Goal: Task Accomplishment & Management: Use online tool/utility

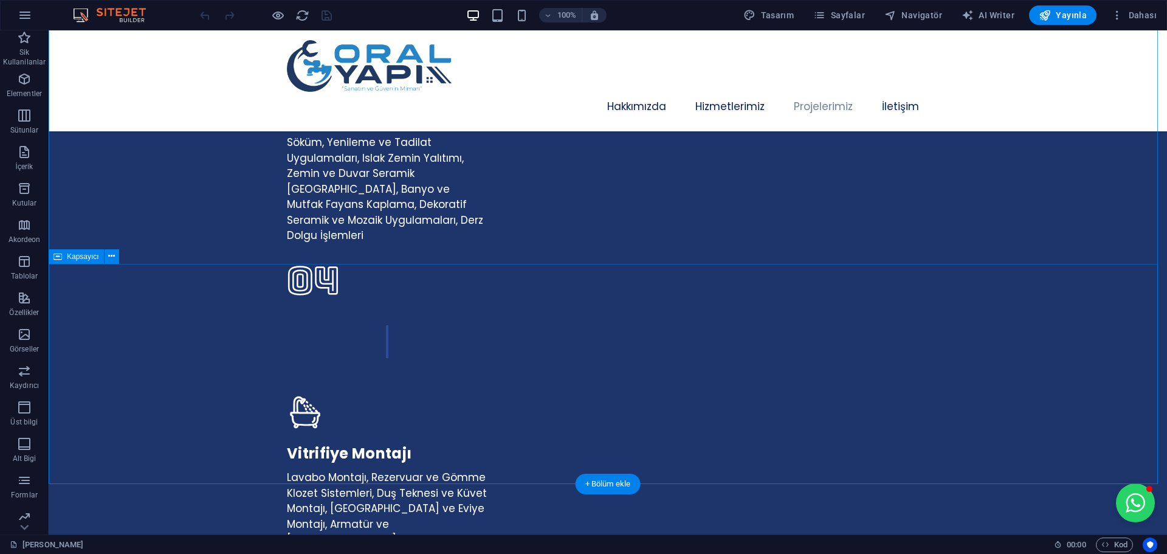
scroll to position [3038, 0]
select select "px"
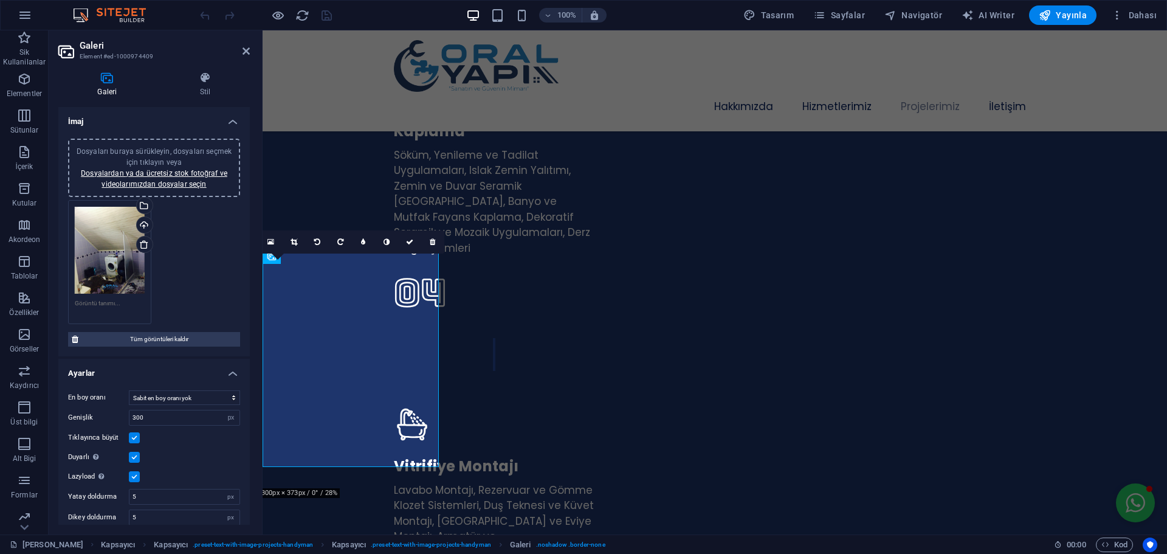
scroll to position [3055, 0]
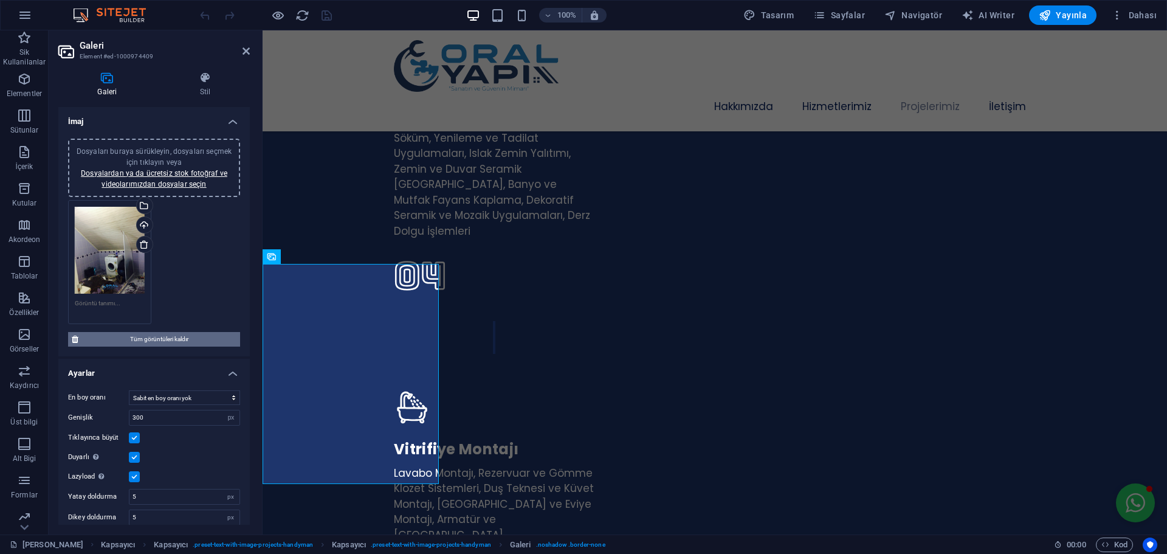
click at [162, 334] on span "Tüm görüntüleri kaldır" at bounding box center [159, 339] width 154 height 15
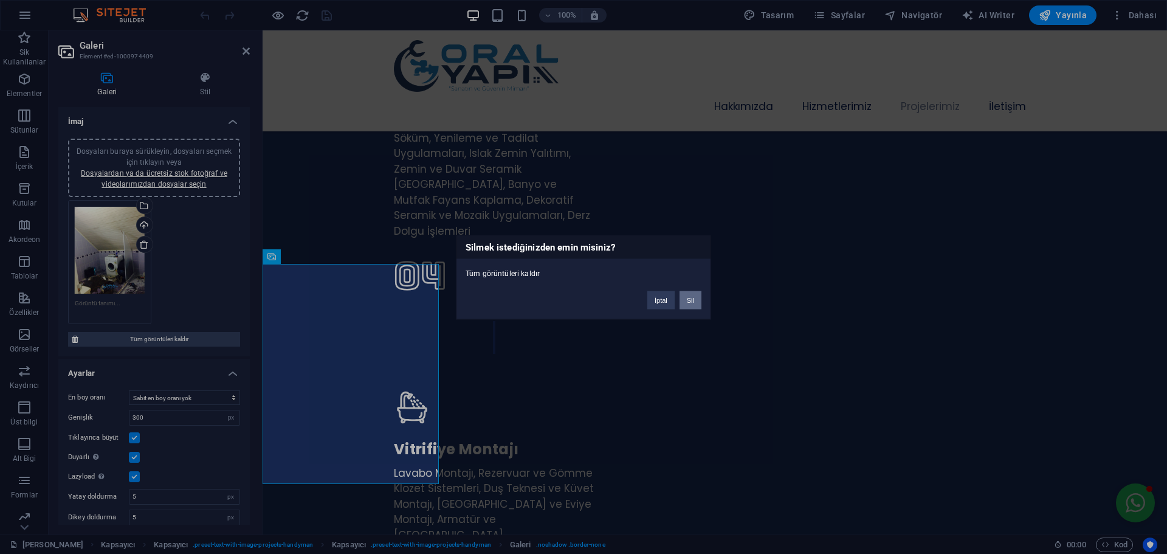
click at [691, 298] on button "Sil" at bounding box center [690, 299] width 22 height 18
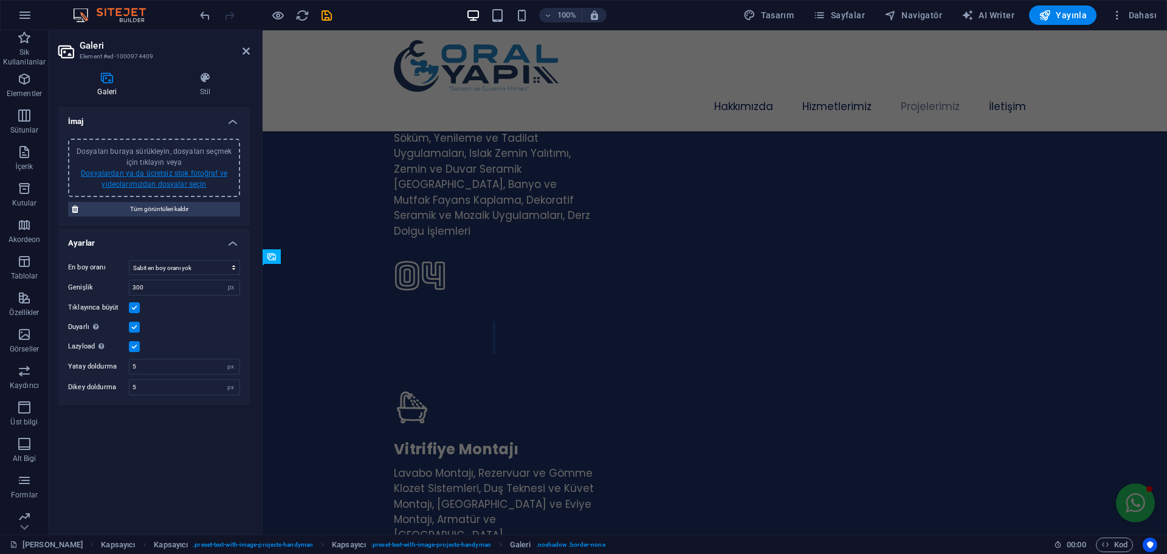
click at [170, 183] on link "Dosyalardan ya da ücretsiz stok fotoğraf ve videolarımızdan dosyalar seçin" at bounding box center [154, 178] width 146 height 19
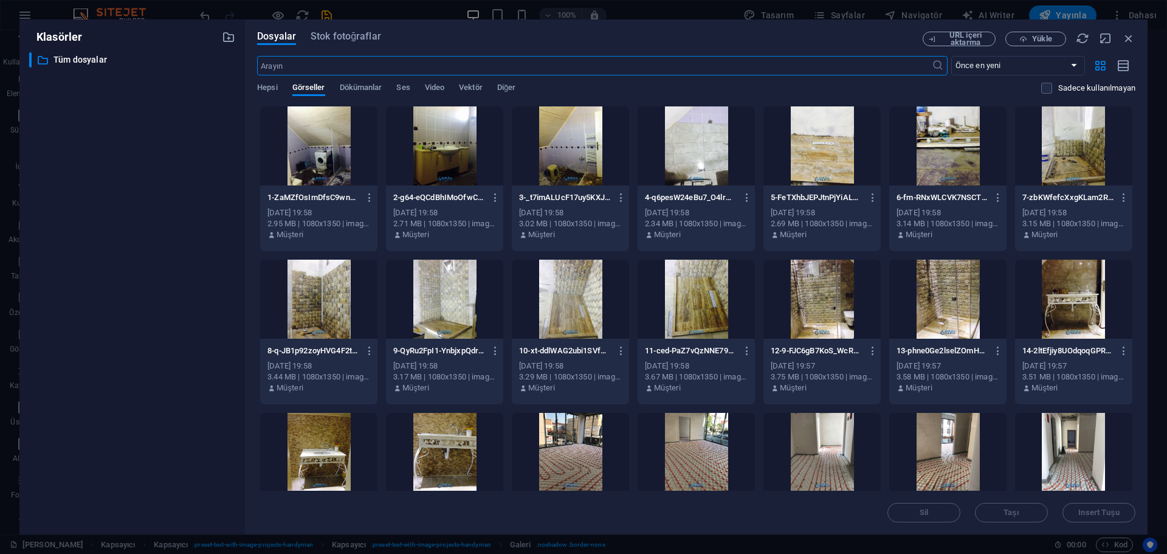
scroll to position [3581, 0]
click at [1048, 39] on span "Yükle" at bounding box center [1041, 38] width 19 height 7
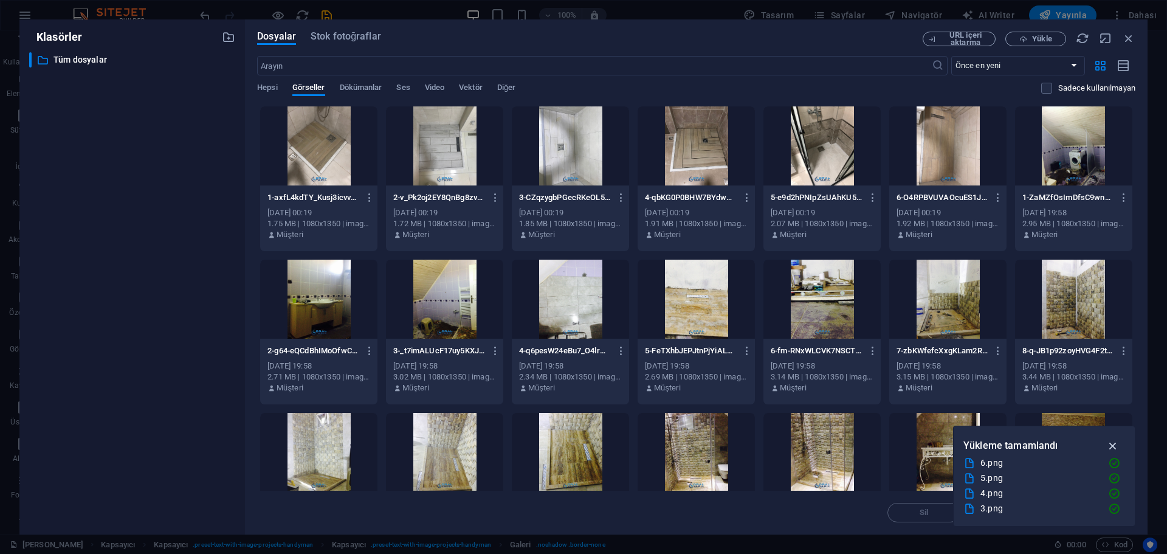
click at [1112, 446] on icon "button" at bounding box center [1113, 445] width 14 height 13
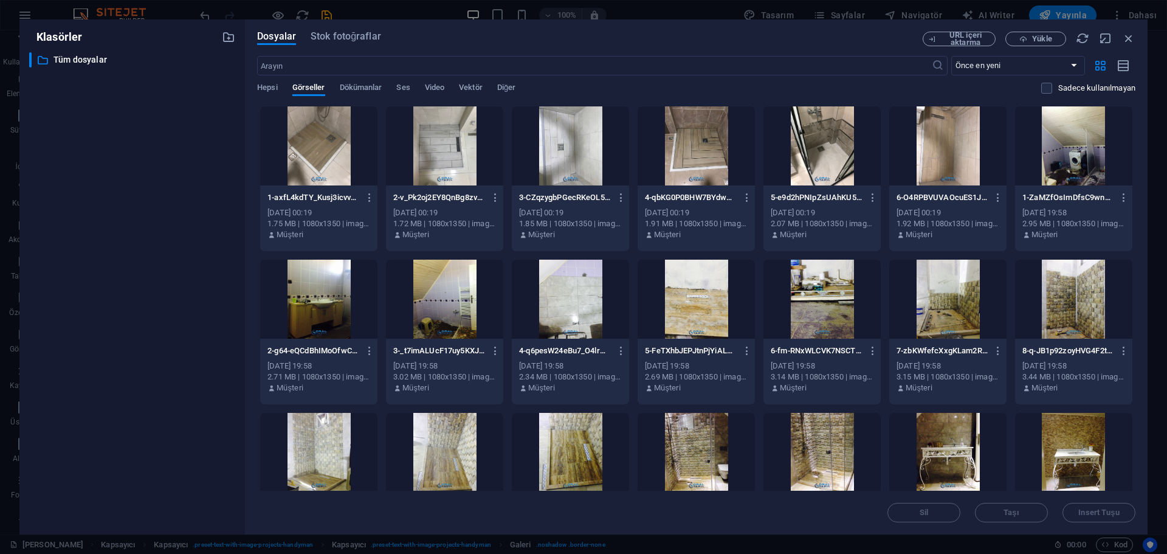
click at [327, 154] on div at bounding box center [318, 145] width 117 height 79
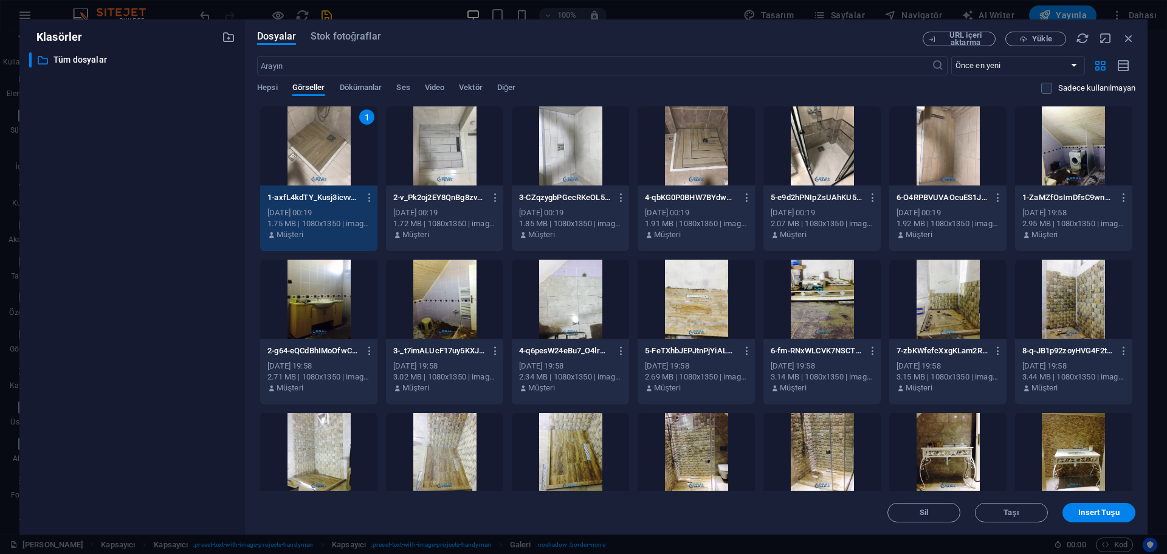
click at [441, 157] on div at bounding box center [444, 145] width 117 height 79
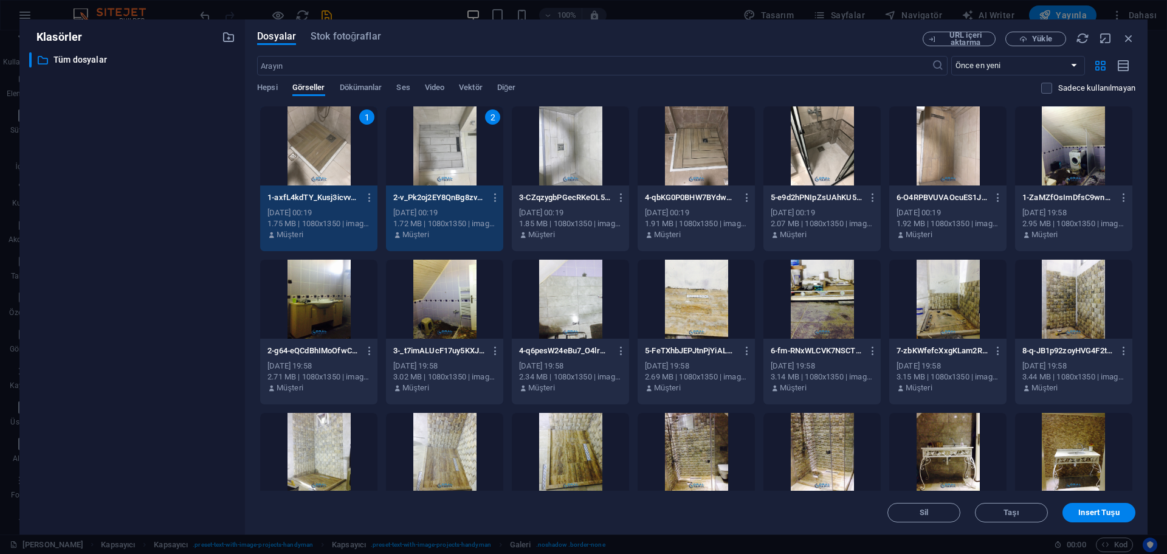
click at [573, 153] on div at bounding box center [570, 145] width 117 height 79
click at [710, 160] on div at bounding box center [695, 145] width 117 height 79
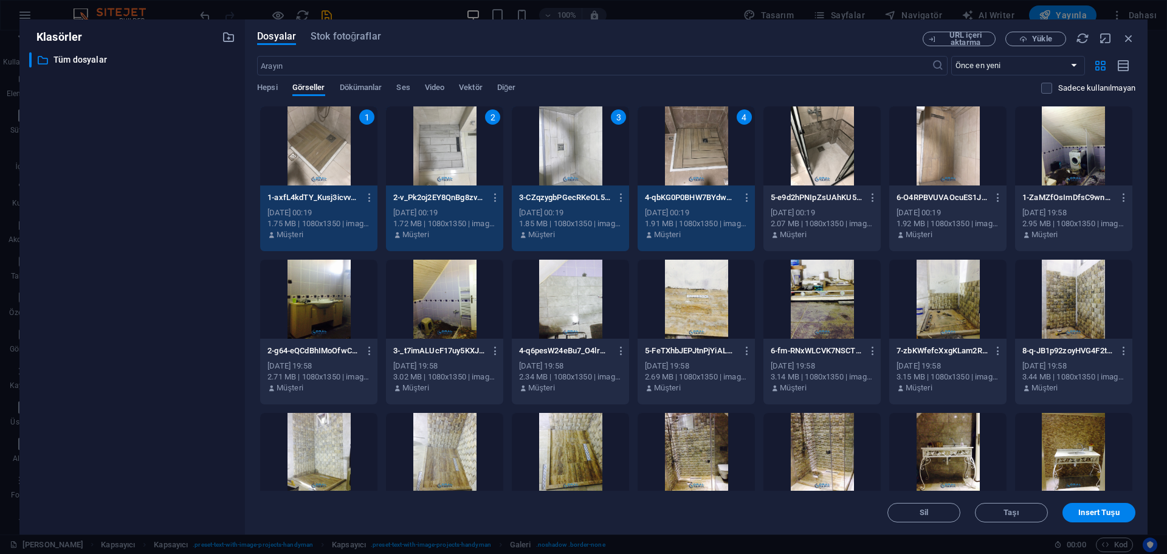
click at [819, 152] on div at bounding box center [821, 145] width 117 height 79
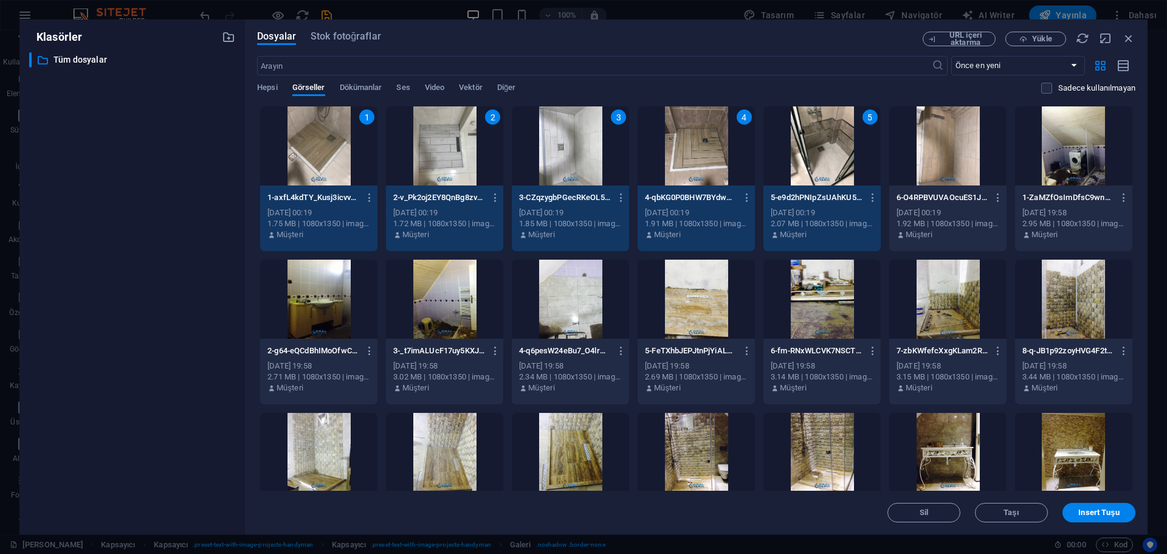
click at [964, 156] on div at bounding box center [947, 145] width 117 height 79
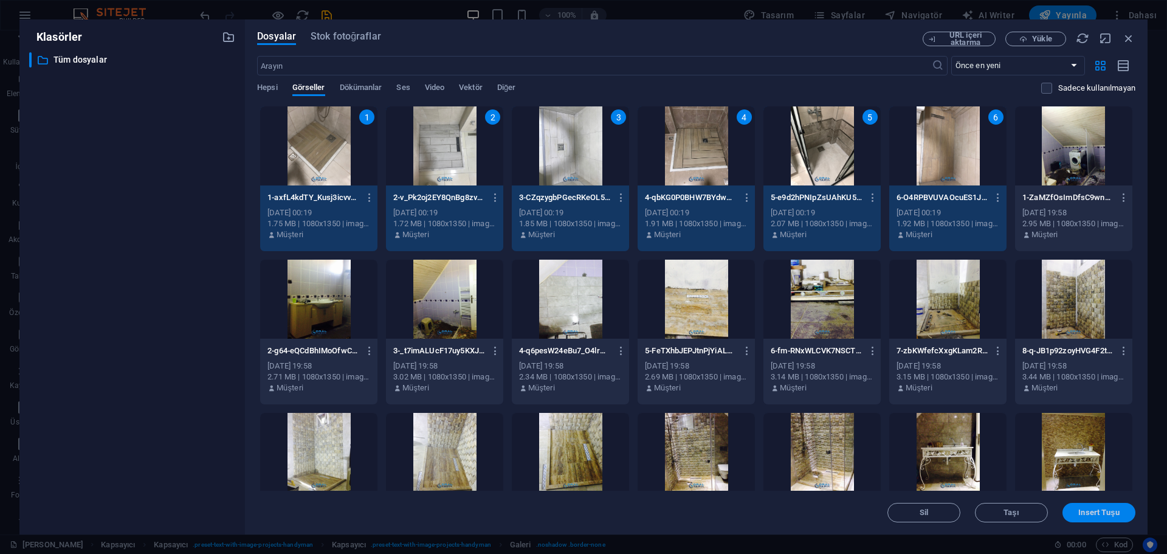
drag, startPoint x: 1119, startPoint y: 516, endPoint x: 843, endPoint y: 481, distance: 277.5
click at [1119, 516] on button "Insert Tuşu" at bounding box center [1098, 511] width 73 height 19
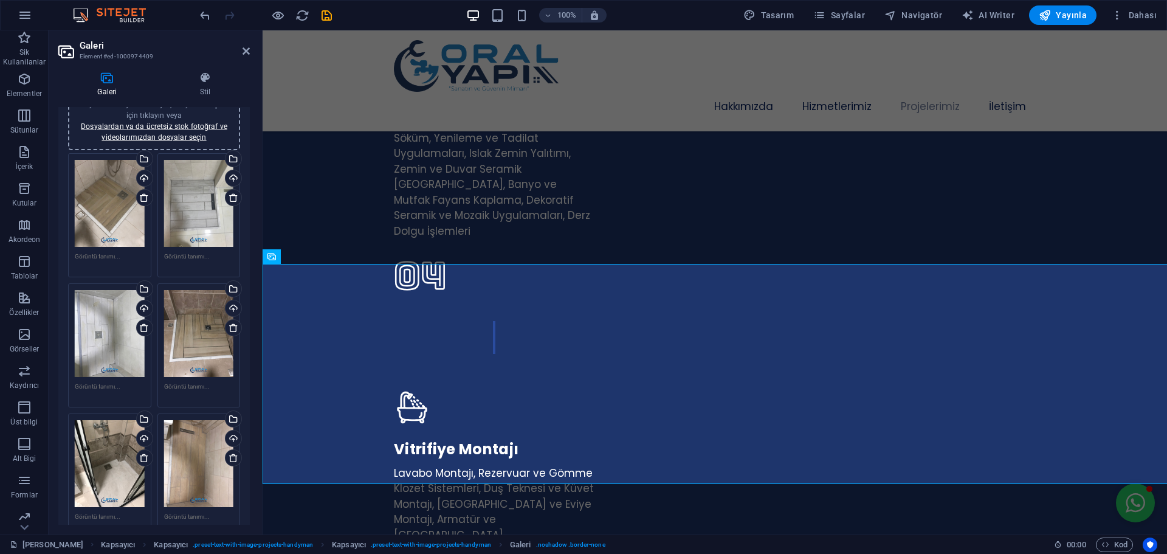
scroll to position [0, 0]
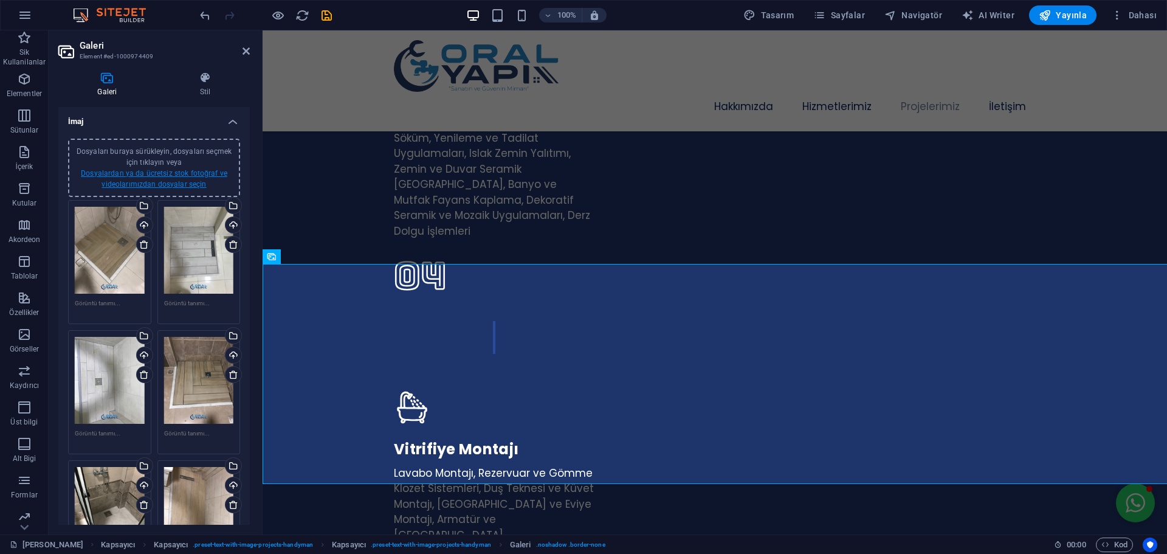
click at [157, 177] on link "Dosyalardan ya da ücretsiz stok fotoğraf ve videolarımızdan dosyalar seçin" at bounding box center [154, 178] width 146 height 19
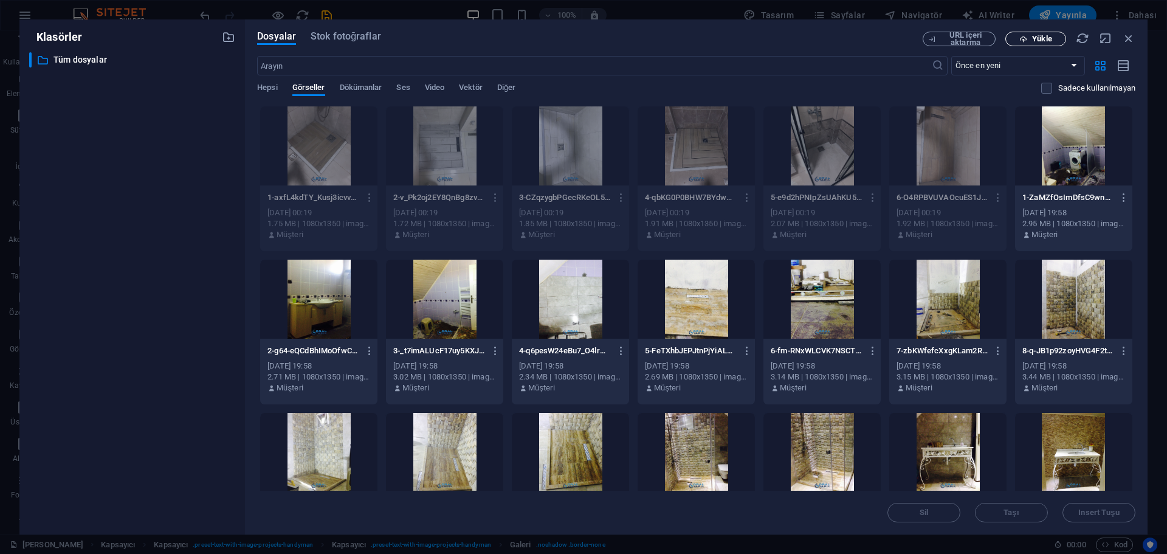
click at [1027, 39] on icon "button" at bounding box center [1023, 39] width 8 height 8
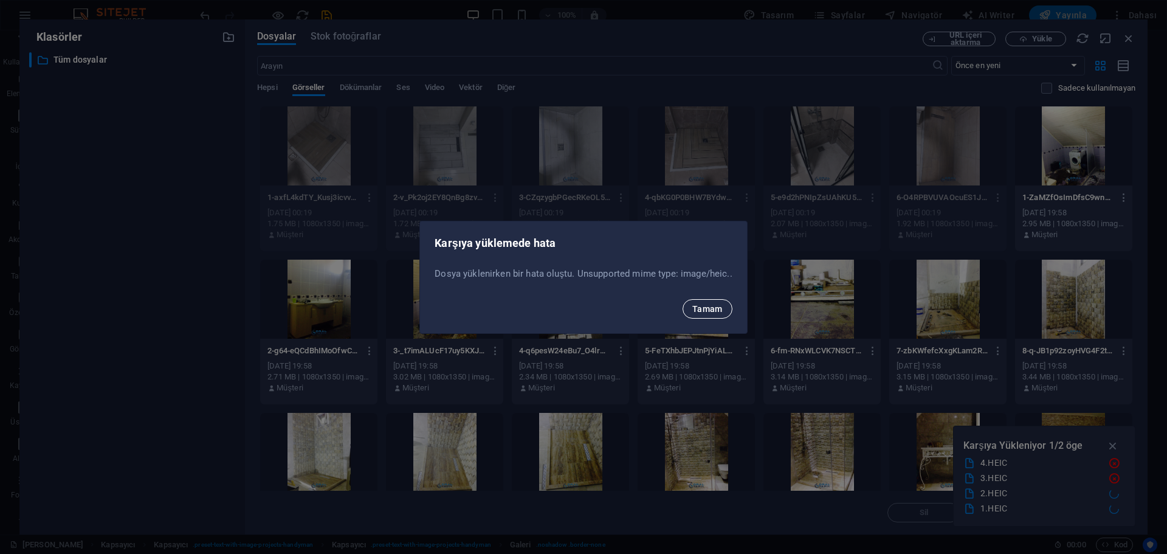
click at [715, 314] on button "Tamam" at bounding box center [707, 308] width 50 height 19
click at [718, 301] on button "Tamam" at bounding box center [707, 308] width 50 height 19
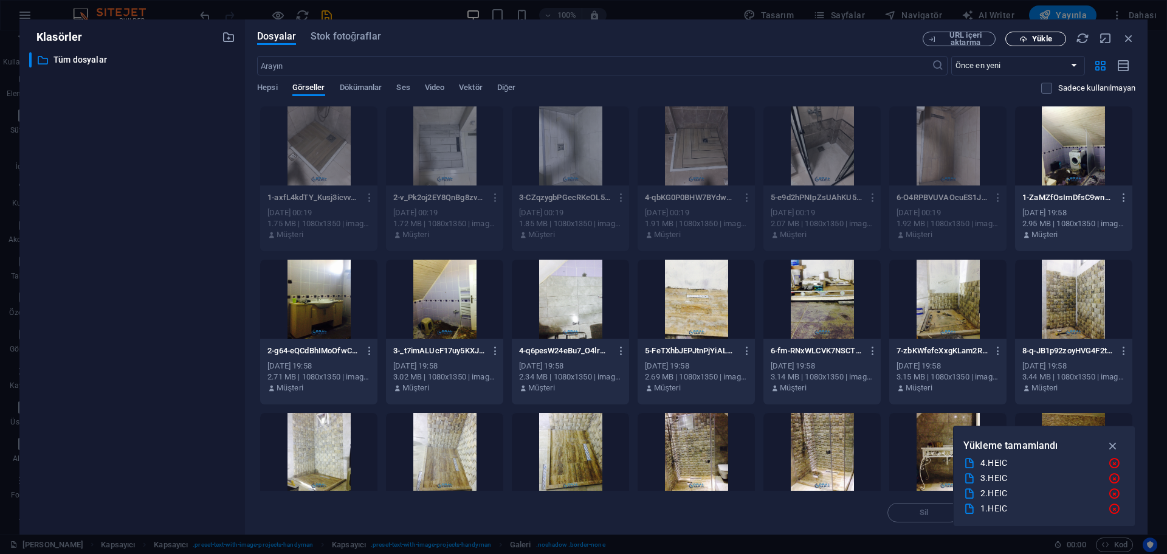
click at [1047, 36] on span "Yükle" at bounding box center [1041, 38] width 19 height 7
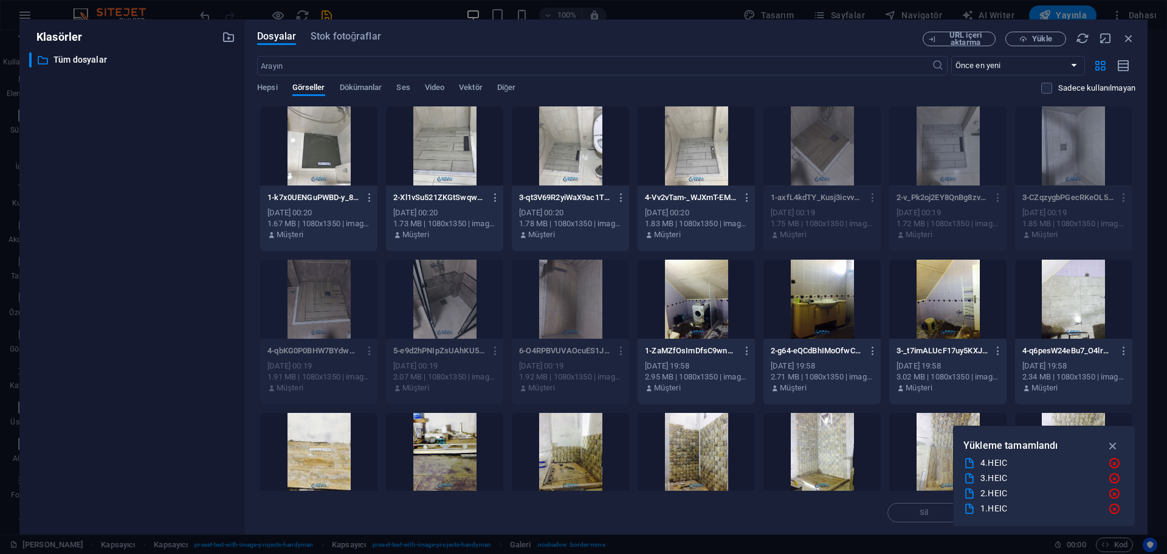
click at [330, 158] on div at bounding box center [318, 145] width 117 height 79
click at [475, 157] on div at bounding box center [444, 145] width 117 height 79
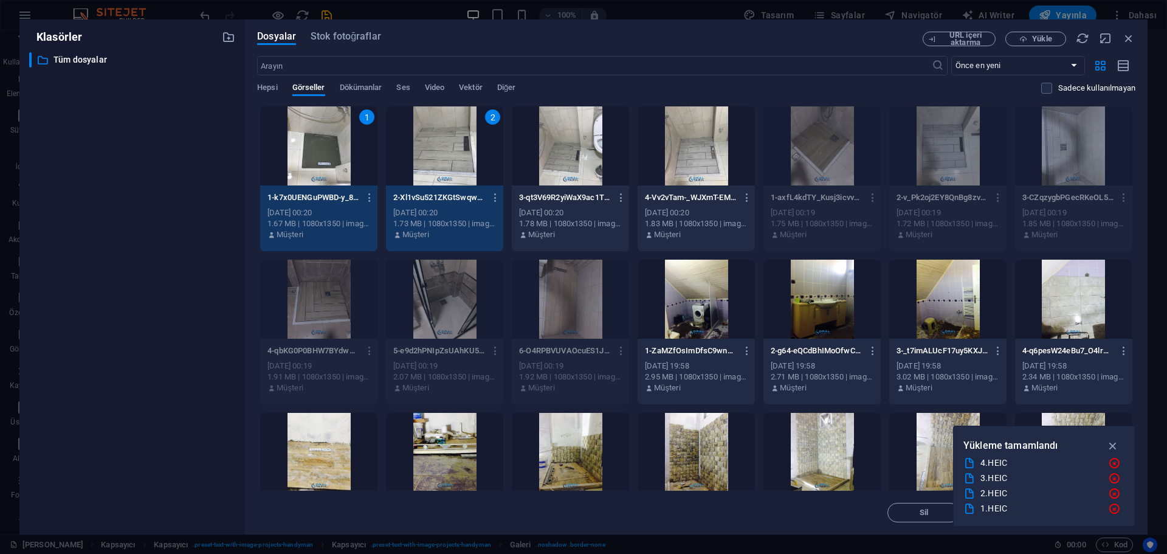
click at [573, 151] on div at bounding box center [570, 145] width 117 height 79
click at [701, 149] on div at bounding box center [695, 145] width 117 height 79
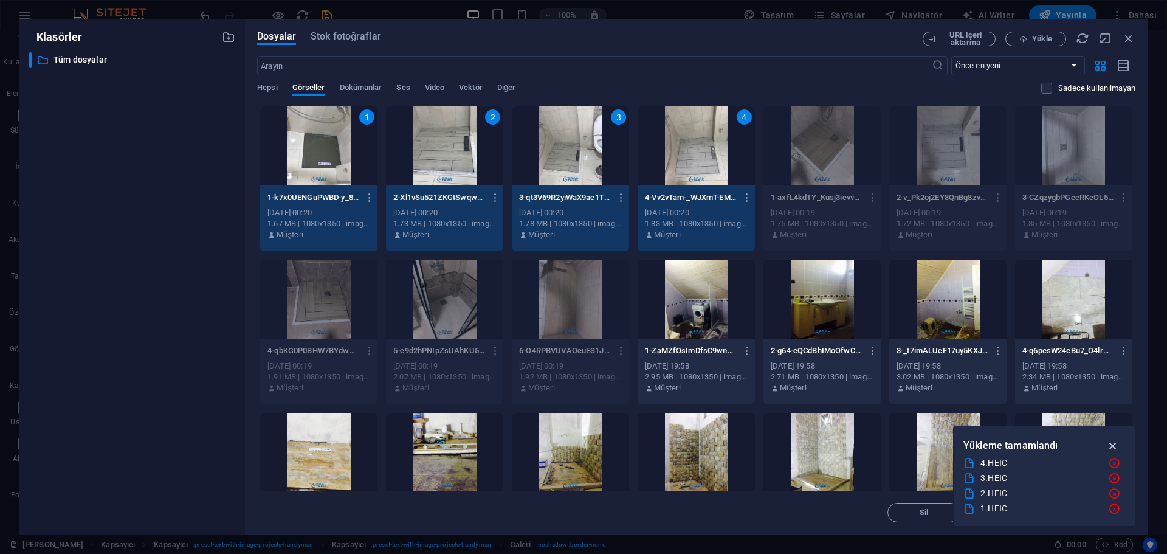
click at [1118, 445] on icon "button" at bounding box center [1113, 445] width 14 height 13
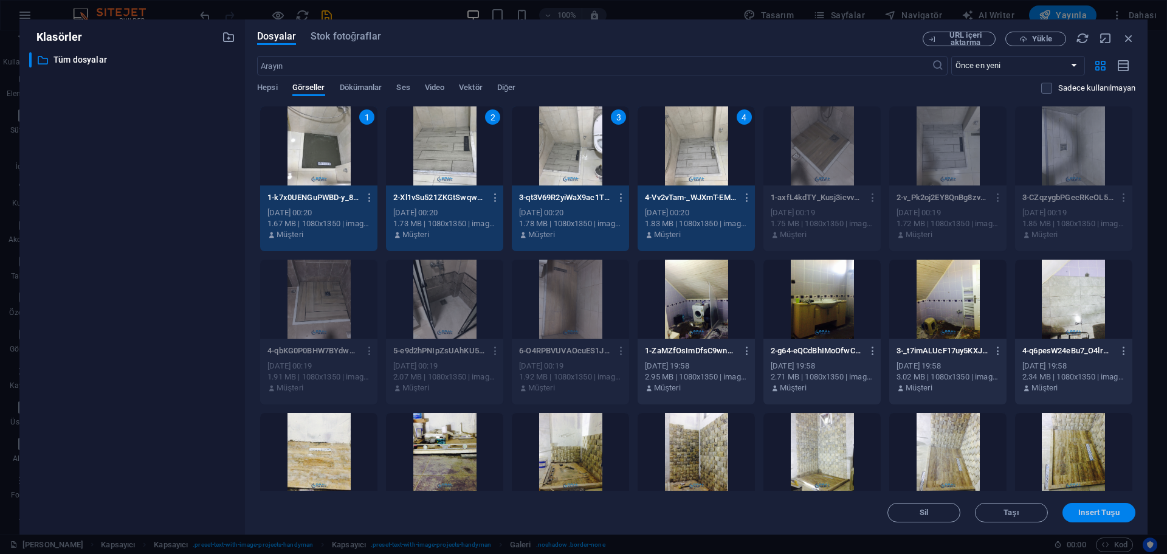
click at [1102, 512] on span "Insert Tuşu" at bounding box center [1098, 512] width 41 height 7
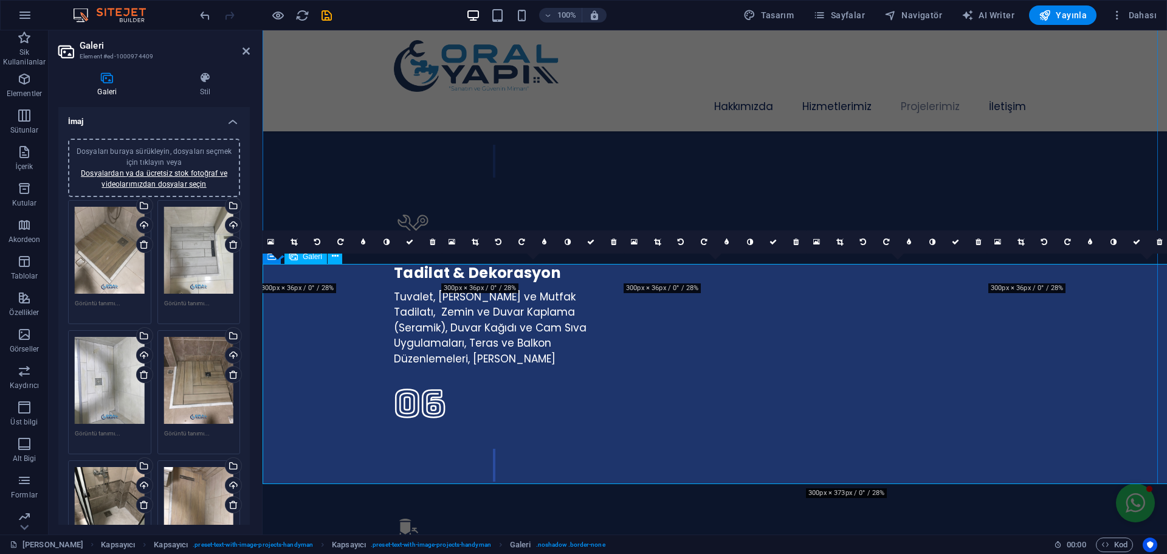
scroll to position [3055, 0]
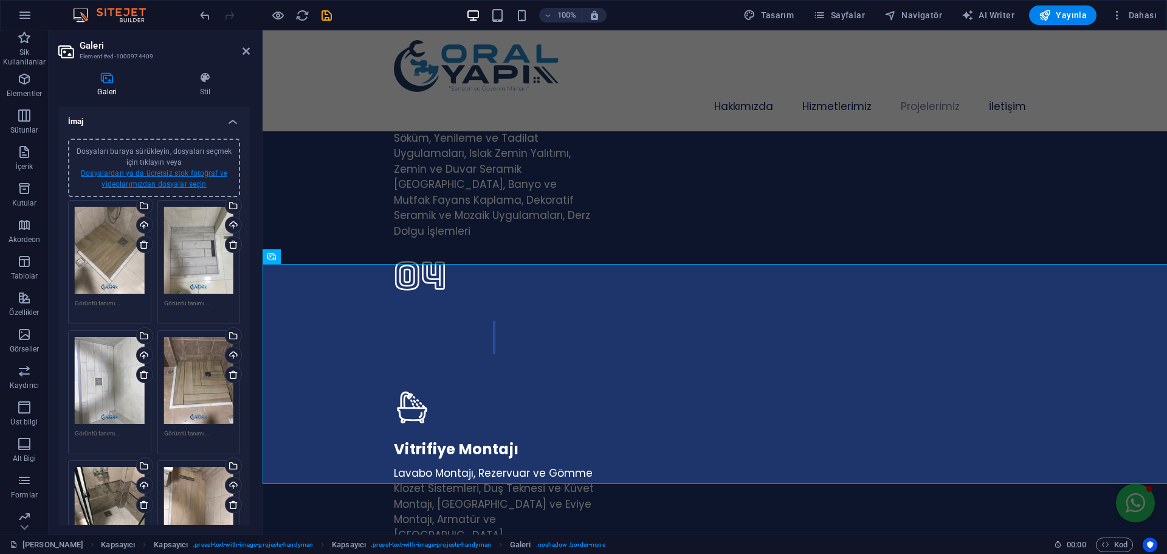
click at [176, 175] on link "Dosyalardan ya da ücretsiz stok fotoğraf ve videolarımızdan dosyalar seçin" at bounding box center [154, 178] width 146 height 19
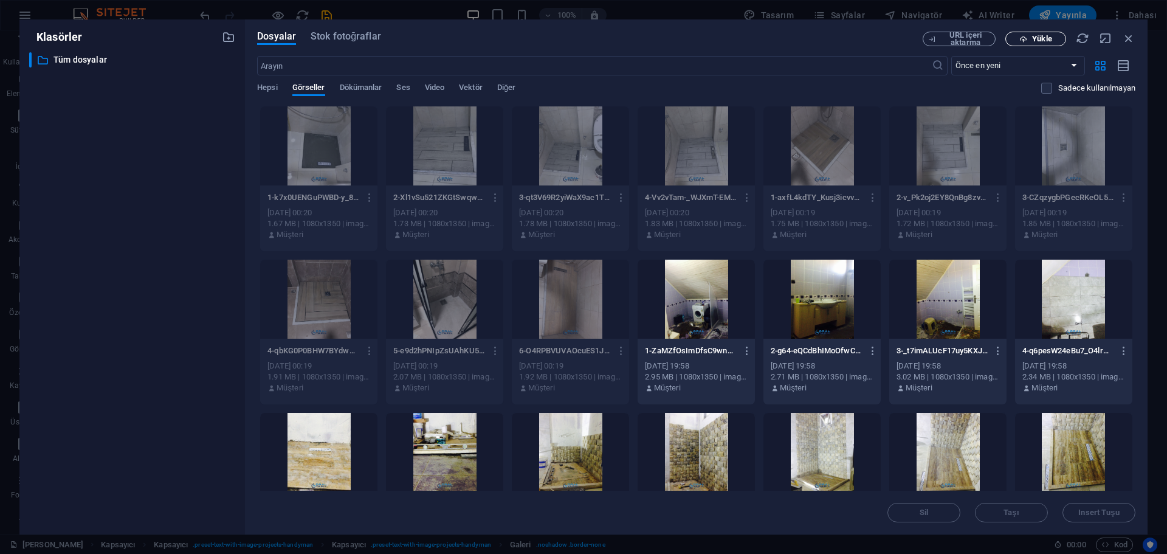
click at [1044, 38] on span "Yükle" at bounding box center [1041, 38] width 19 height 7
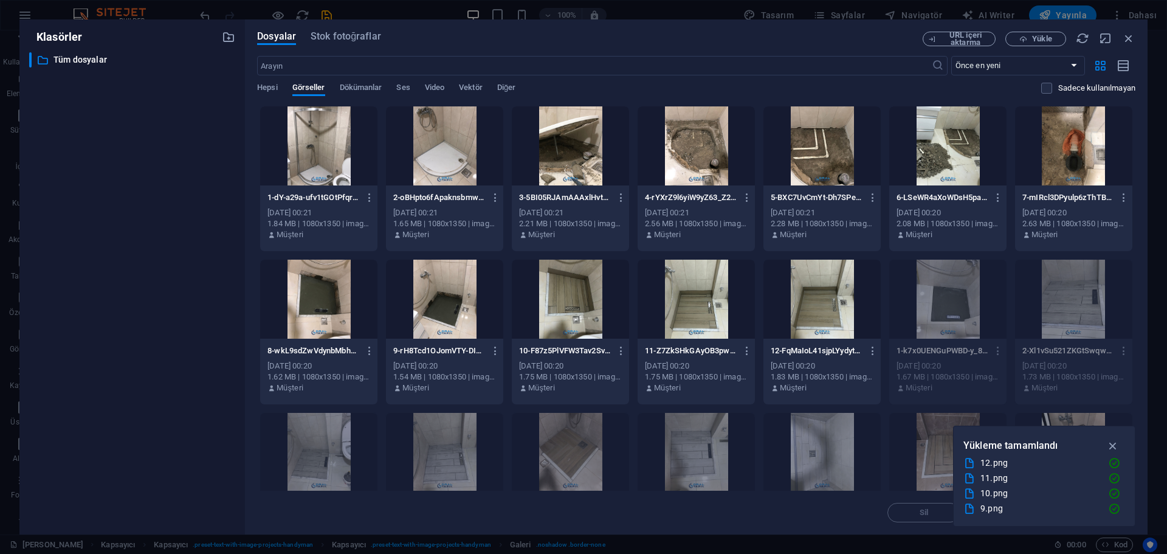
click at [318, 162] on div at bounding box center [318, 145] width 117 height 79
click at [424, 155] on div at bounding box center [444, 145] width 117 height 79
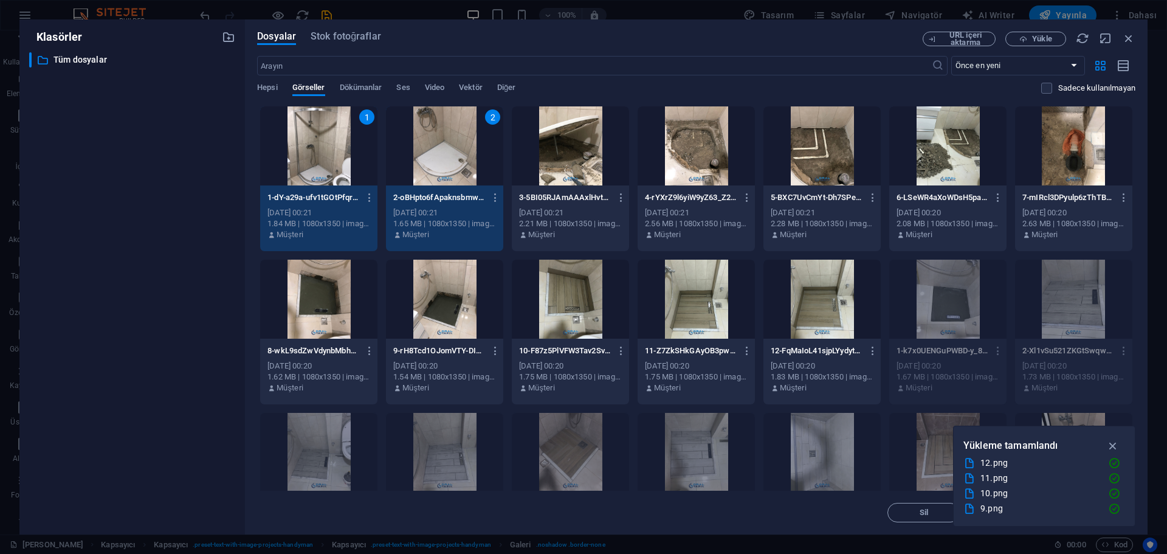
click at [557, 157] on div at bounding box center [570, 145] width 117 height 79
click at [715, 160] on div at bounding box center [695, 145] width 117 height 79
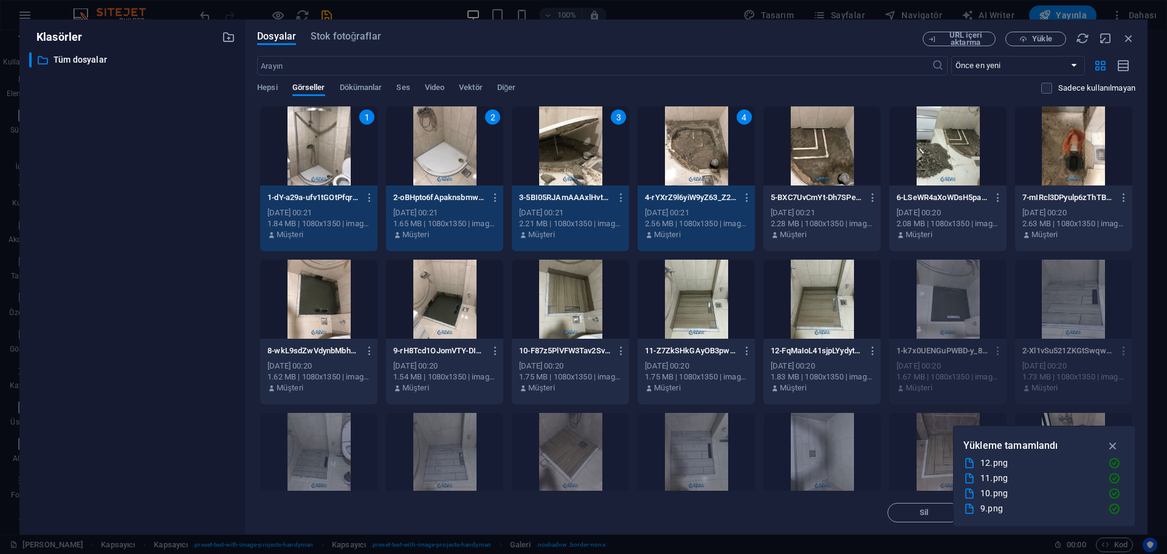
click at [793, 160] on div at bounding box center [821, 145] width 117 height 79
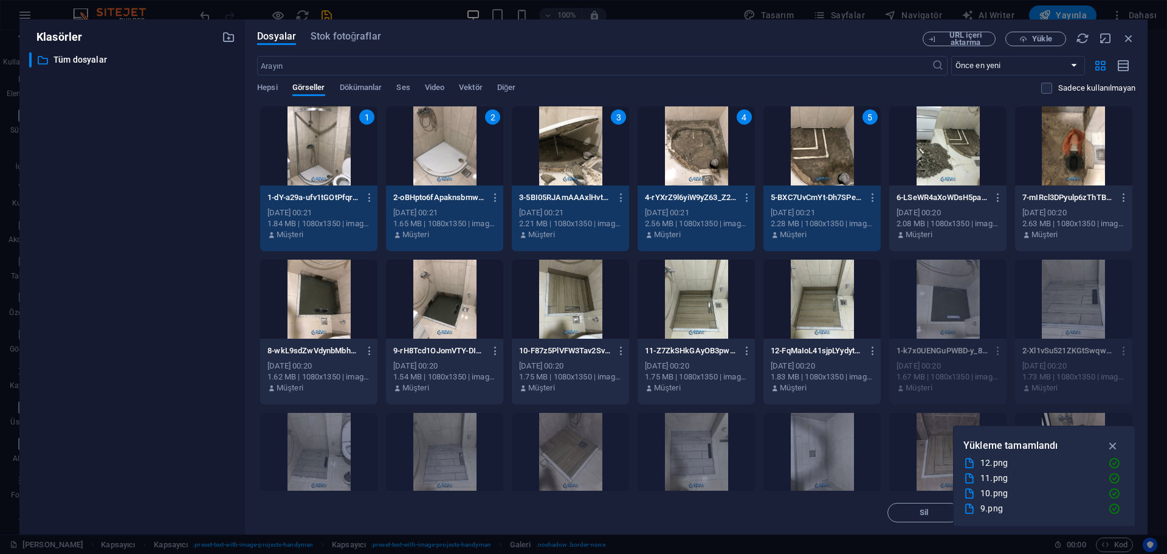
click at [955, 160] on div at bounding box center [947, 145] width 117 height 79
click at [1063, 161] on div at bounding box center [1073, 145] width 117 height 79
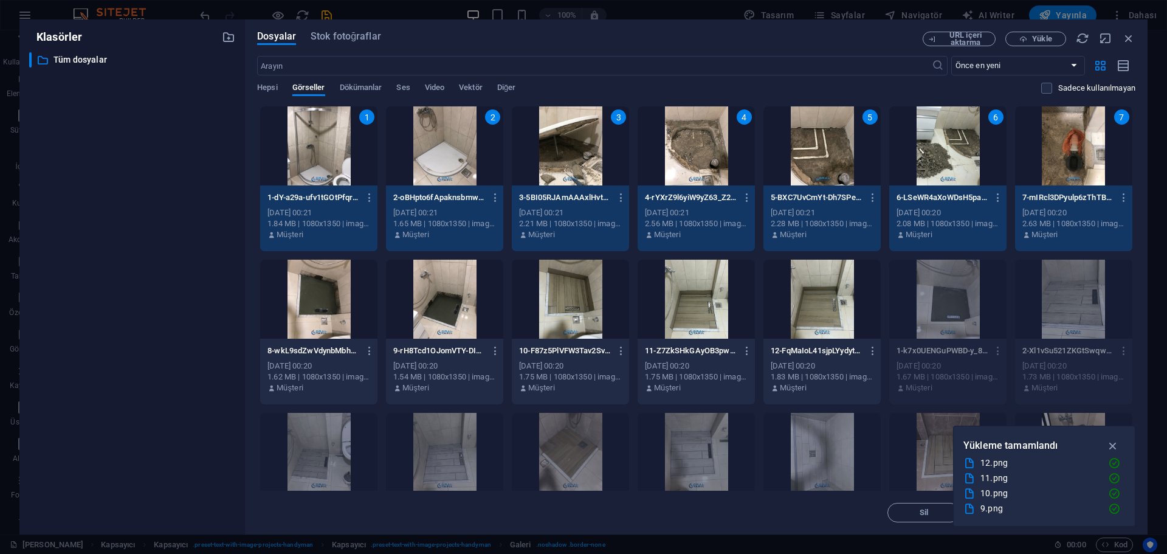
click at [331, 312] on div at bounding box center [318, 298] width 117 height 79
click at [481, 318] on div at bounding box center [444, 298] width 117 height 79
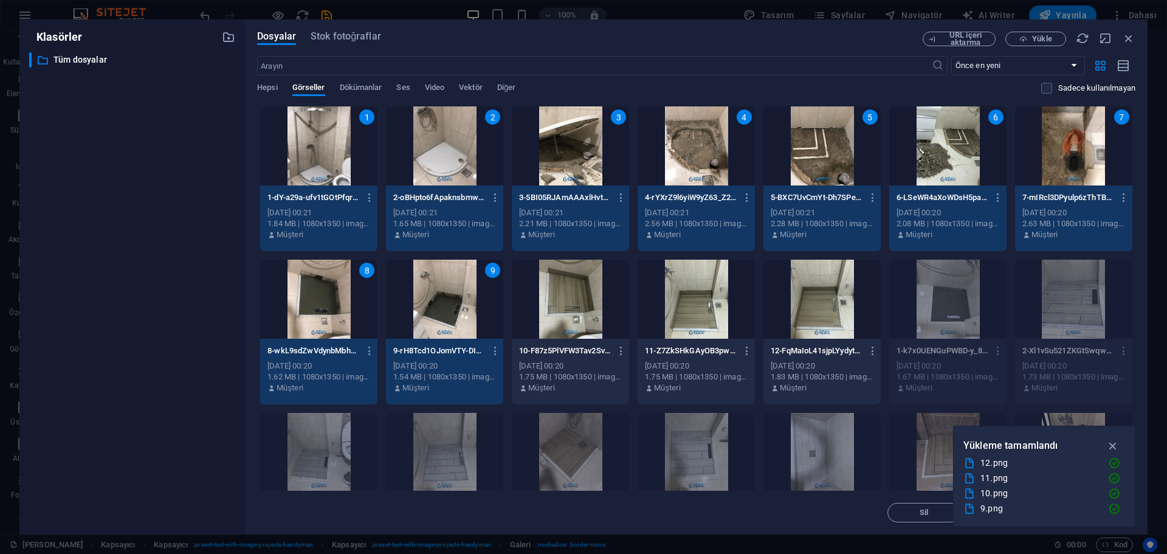
click at [585, 310] on div at bounding box center [570, 298] width 117 height 79
drag, startPoint x: 676, startPoint y: 305, endPoint x: 774, endPoint y: 301, distance: 98.5
click at [676, 305] on div at bounding box center [695, 298] width 117 height 79
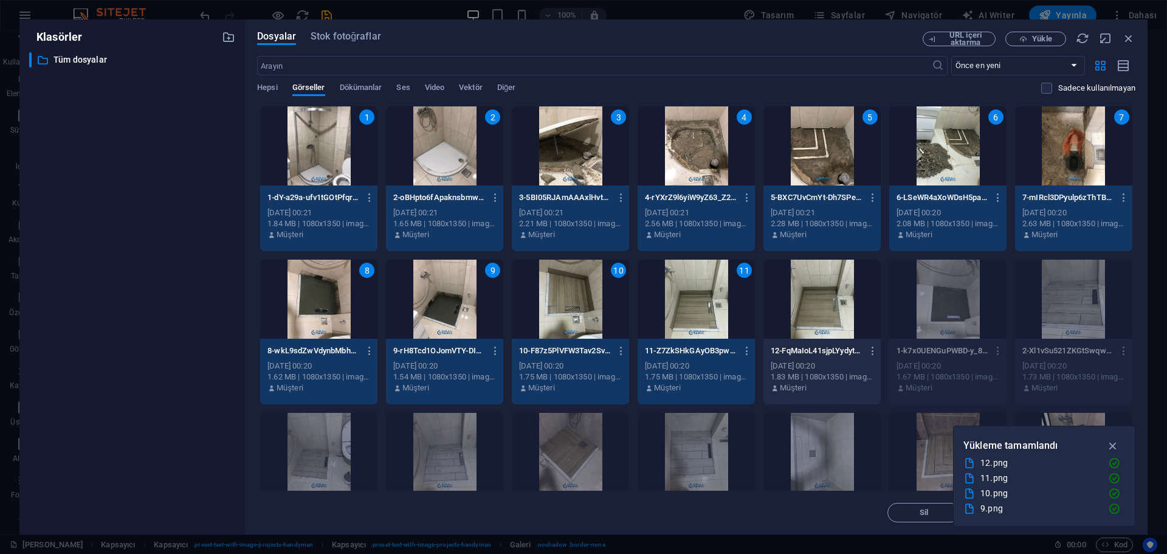
click at [775, 301] on div at bounding box center [821, 298] width 117 height 79
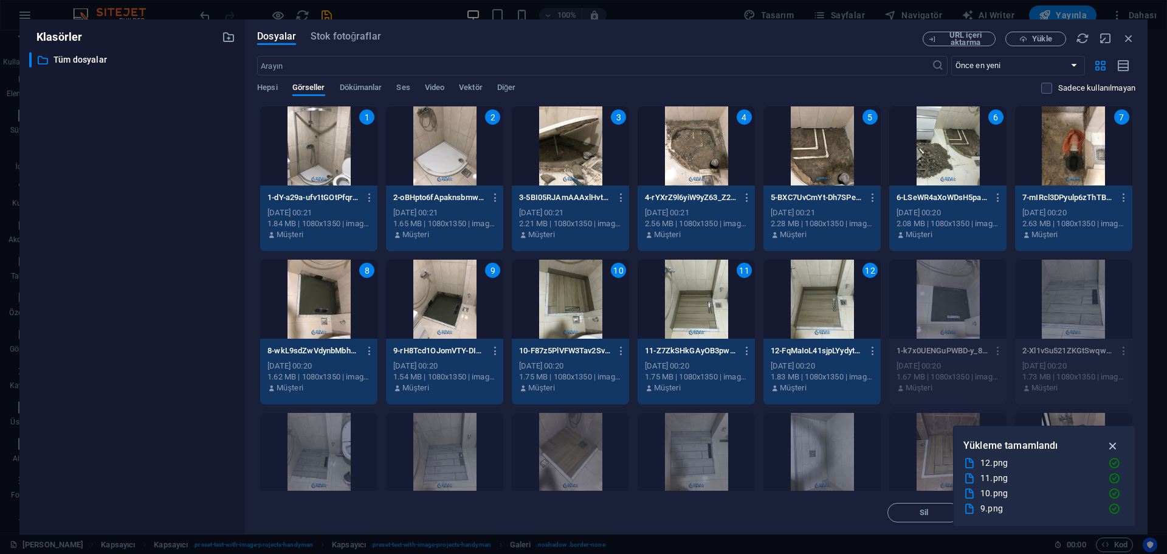
click at [1111, 444] on icon "button" at bounding box center [1113, 445] width 14 height 13
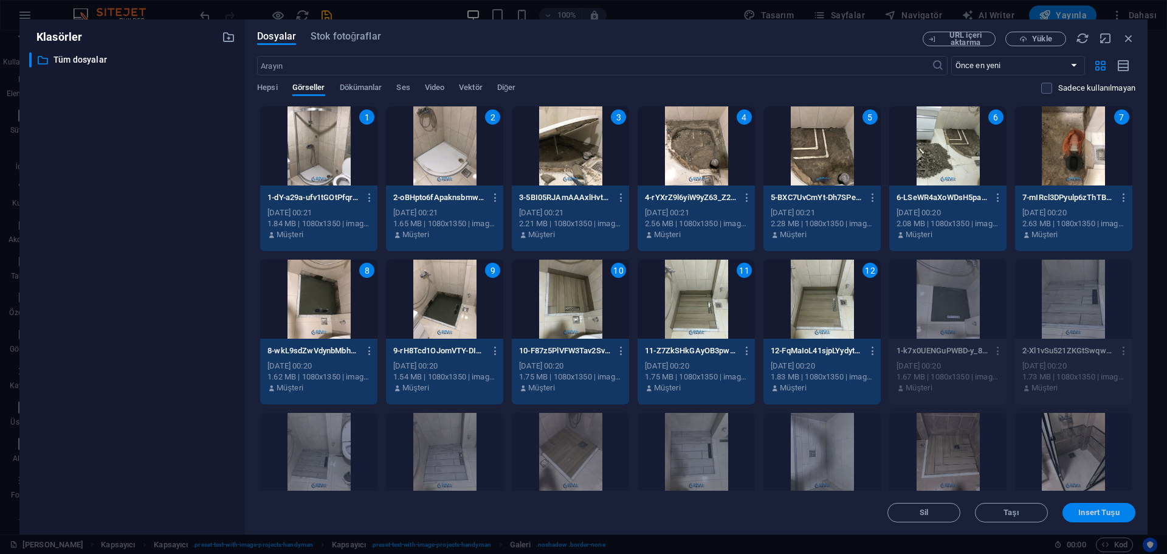
click at [1102, 513] on span "Insert Tuşu" at bounding box center [1098, 512] width 41 height 7
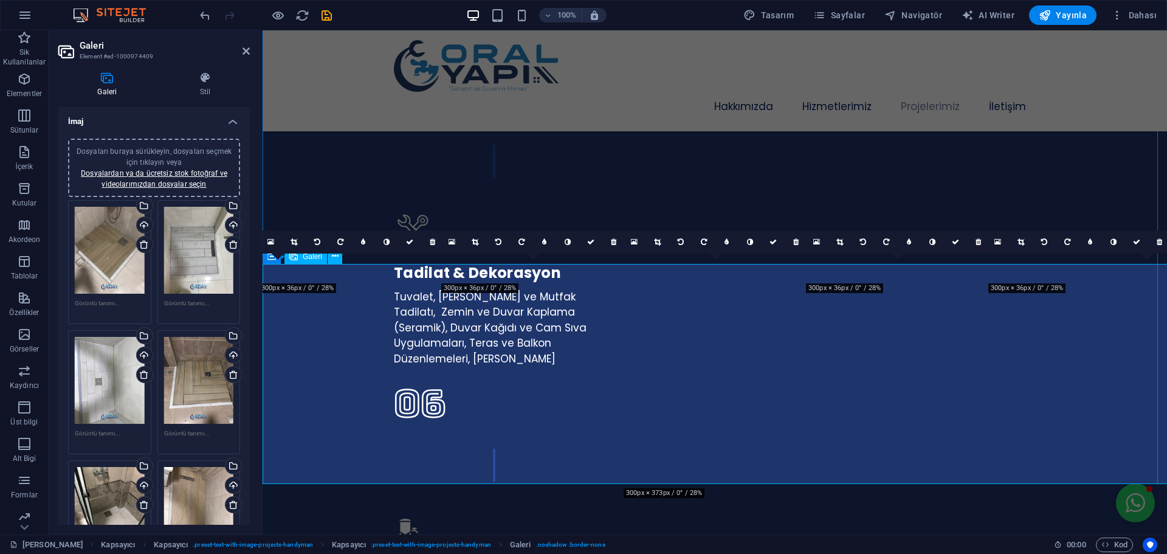
scroll to position [3055, 0]
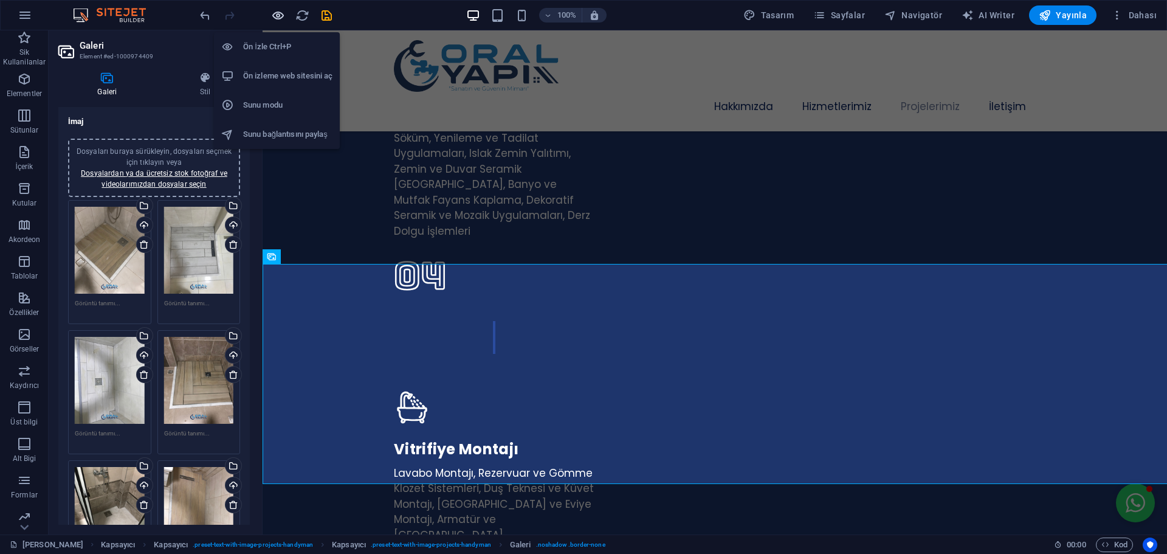
click at [278, 18] on icon "button" at bounding box center [278, 16] width 14 height 14
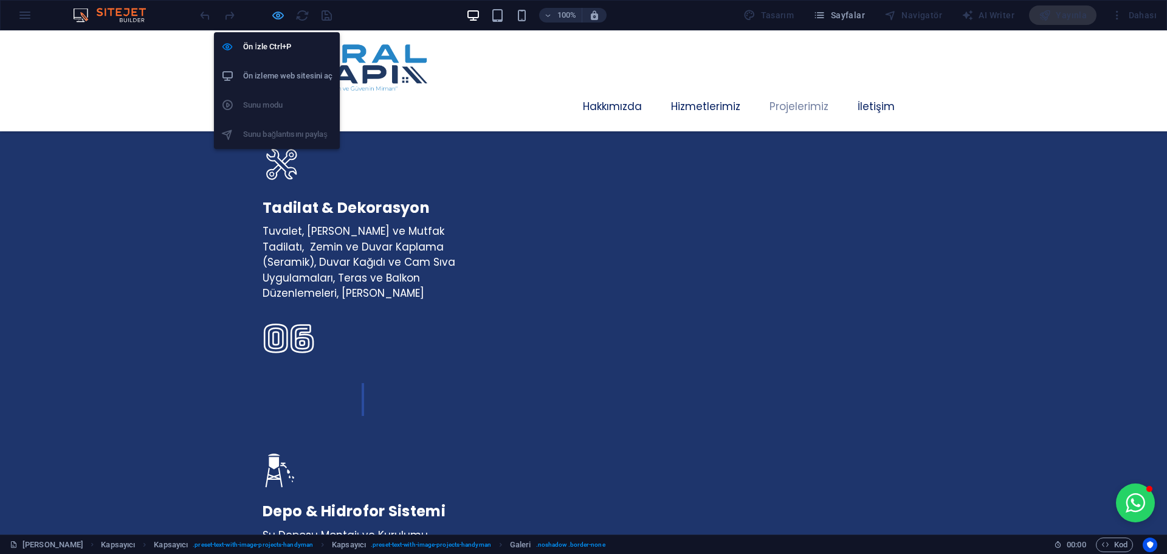
scroll to position [3022, 0]
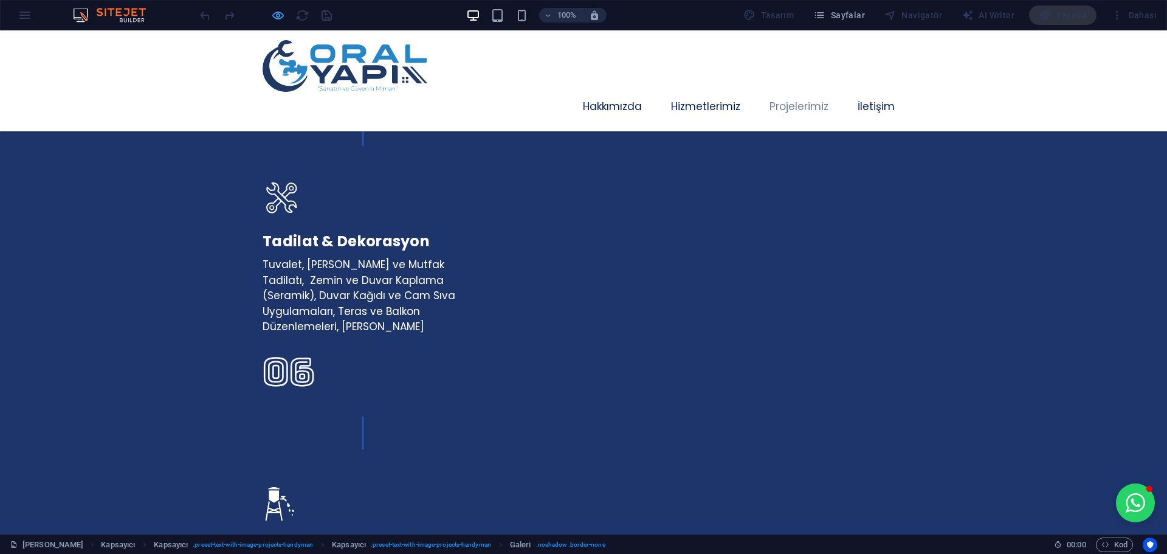
click at [276, 15] on icon "button" at bounding box center [278, 16] width 14 height 14
select select "px"
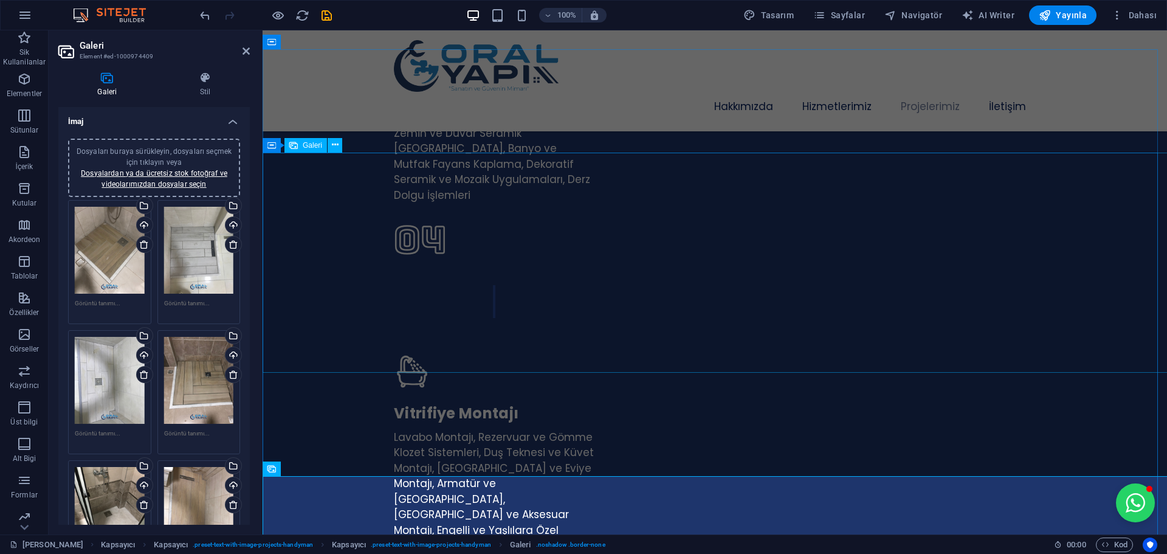
scroll to position [3116, 0]
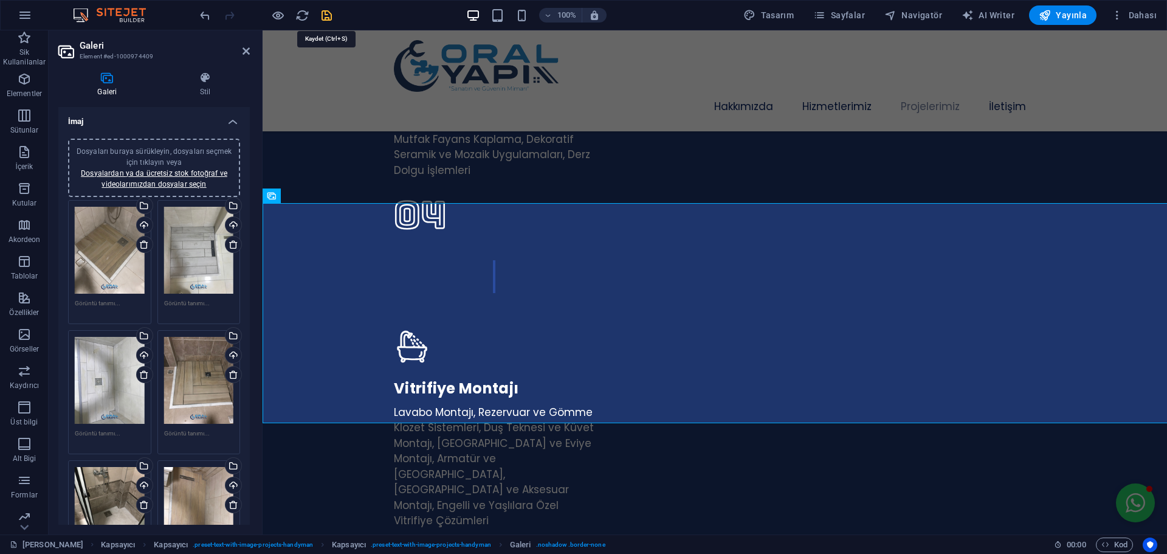
click at [324, 16] on icon "save" at bounding box center [327, 16] width 14 height 14
select select "px"
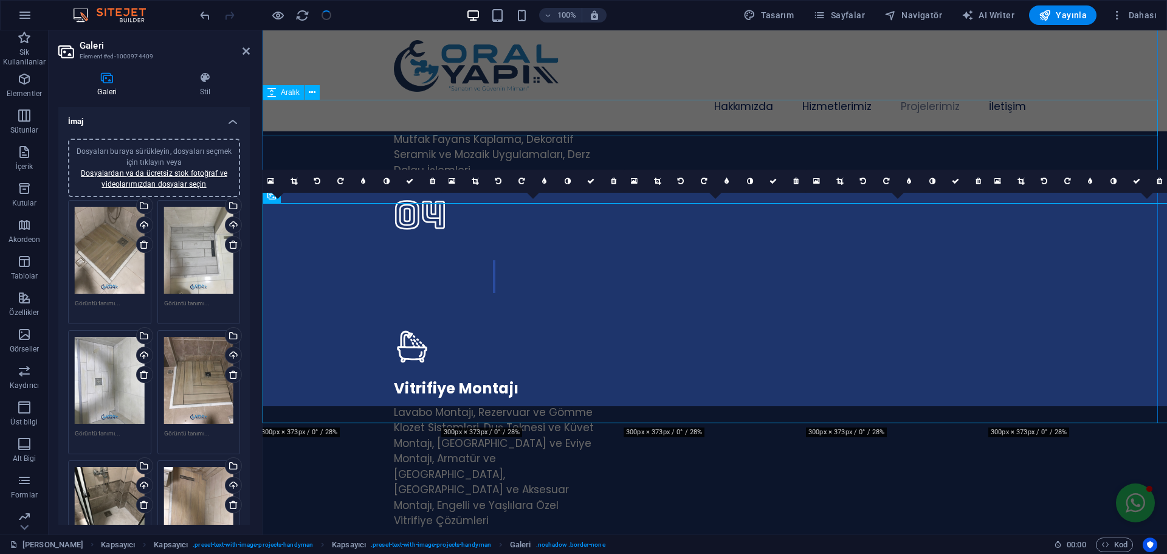
checkbox input "false"
